Goal: Ask a question: Seek information or help from site administrators or community

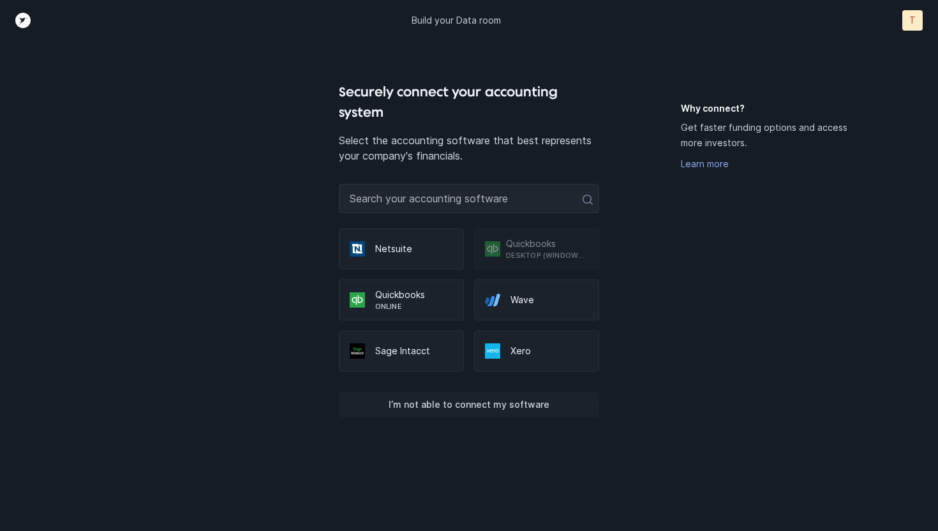
click at [475, 406] on p "I’m not able to connect my software" at bounding box center [469, 404] width 161 height 15
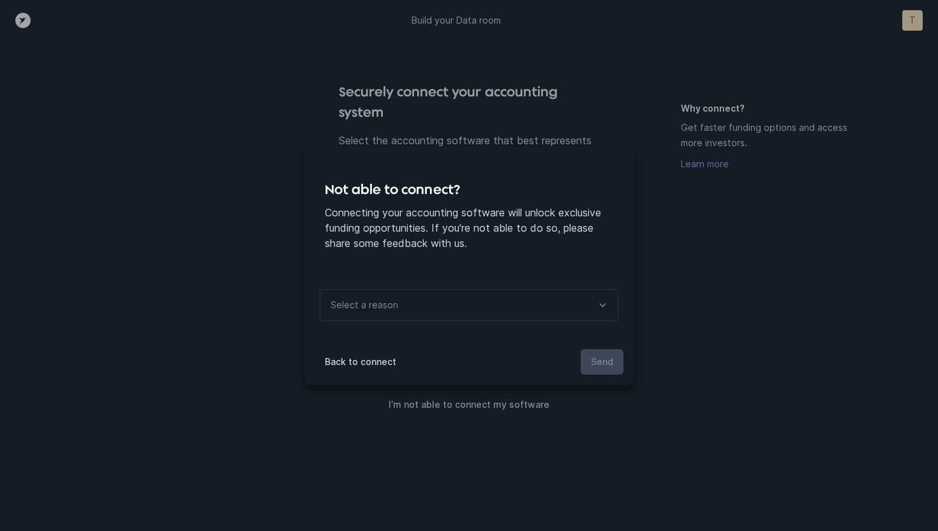
click at [518, 304] on div "Select a reason" at bounding box center [469, 305] width 299 height 32
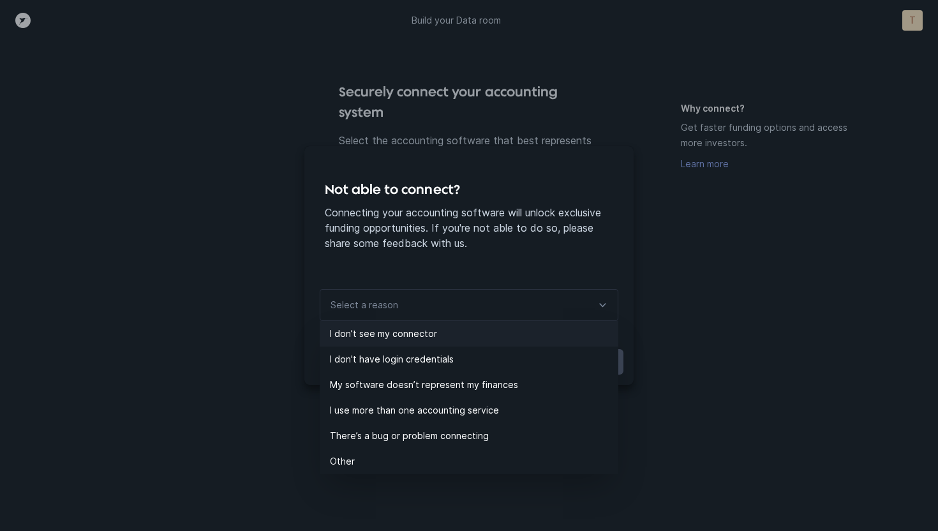
click at [502, 337] on p "I don’t see my connector" at bounding box center [474, 333] width 288 height 15
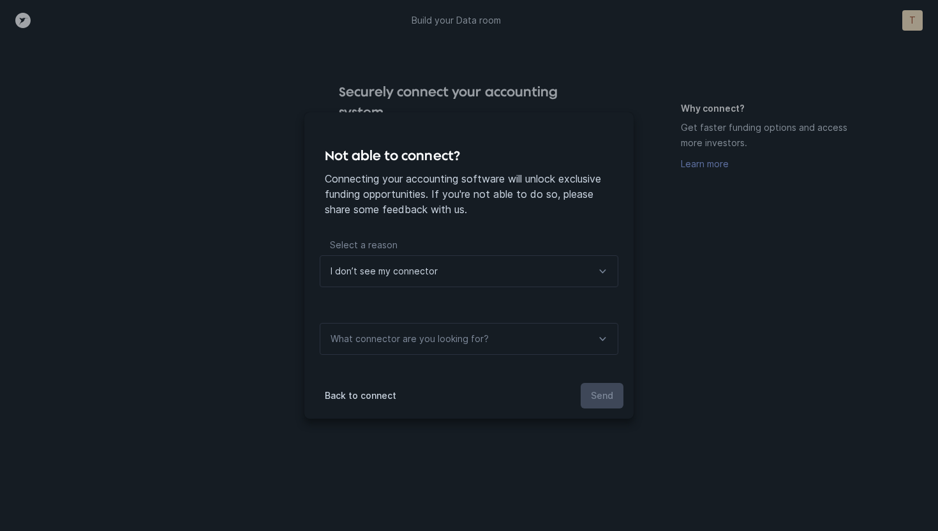
click at [502, 338] on div "What connector are you looking for?" at bounding box center [469, 339] width 299 height 32
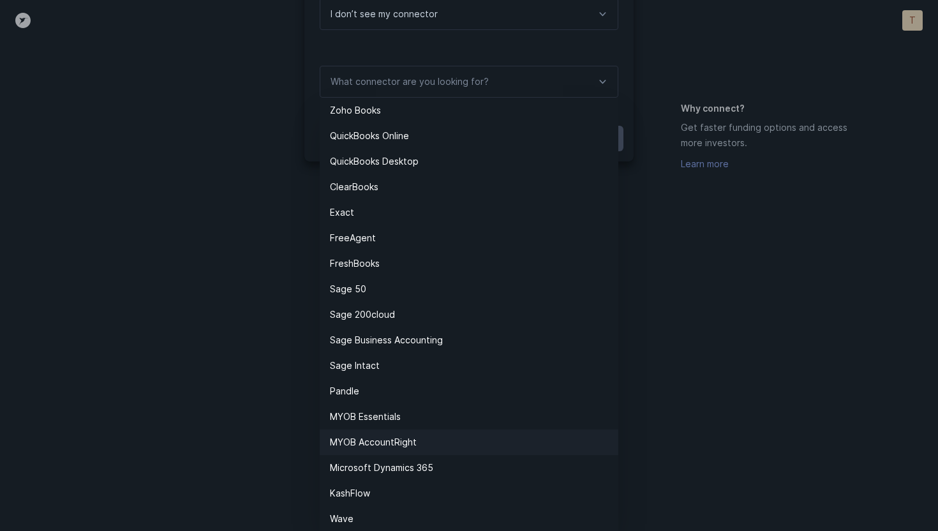
scroll to position [258, 0]
click at [446, 518] on p "Wave" at bounding box center [474, 517] width 288 height 15
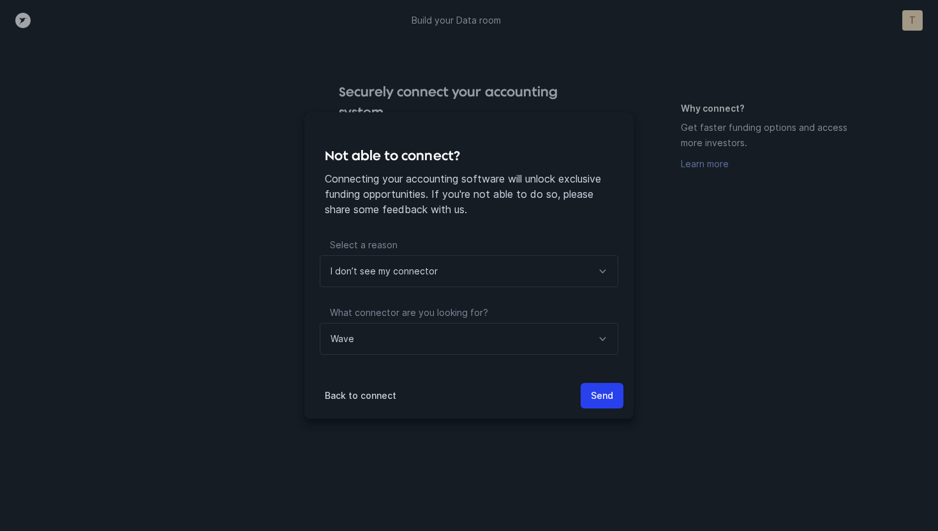
scroll to position [0, 0]
click at [584, 389] on button "Send" at bounding box center [602, 396] width 43 height 26
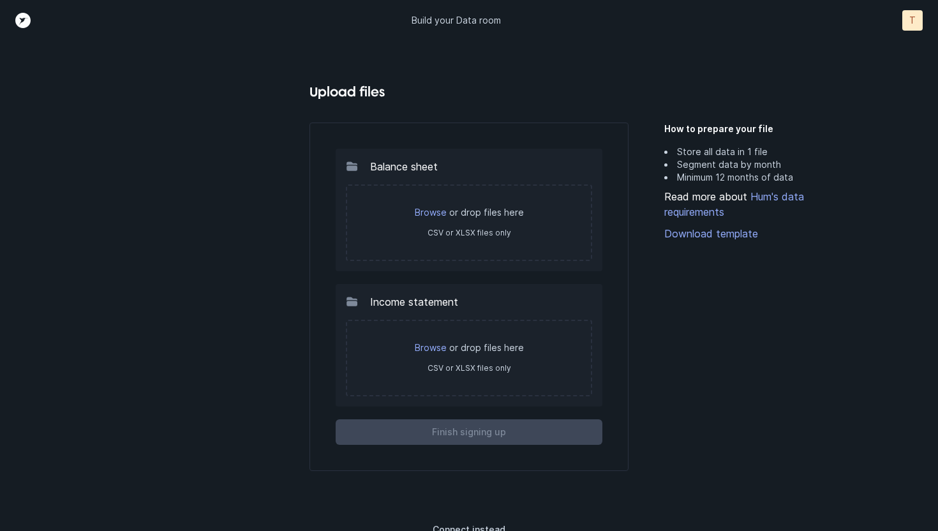
scroll to position [11, 0]
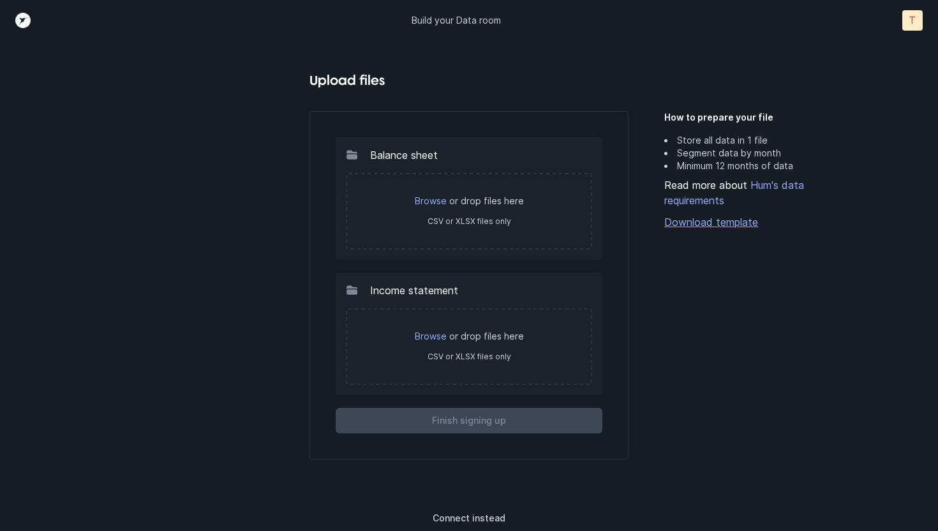
click at [680, 218] on link "Download template" at bounding box center [761, 221] width 195 height 15
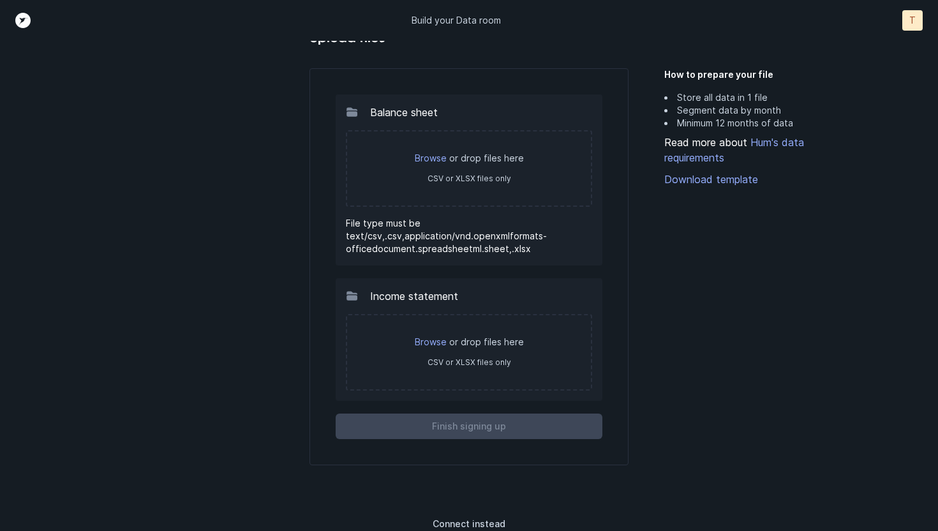
scroll to position [60, 0]
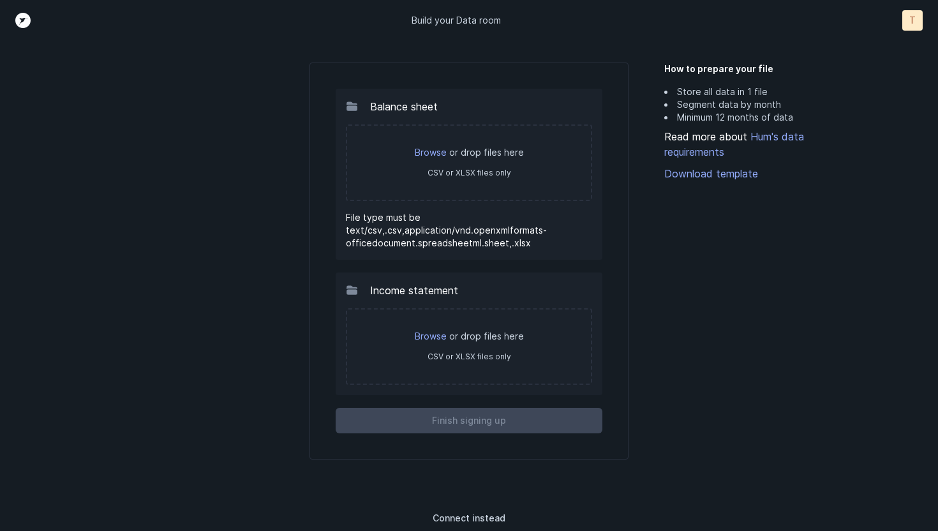
click at [905, 24] on div "T" at bounding box center [912, 20] width 20 height 20
click at [905, 25] on div "T" at bounding box center [912, 20] width 20 height 20
click at [755, 137] on link "Hum's data requirements" at bounding box center [734, 144] width 140 height 28
